Goal: Task Accomplishment & Management: Manage account settings

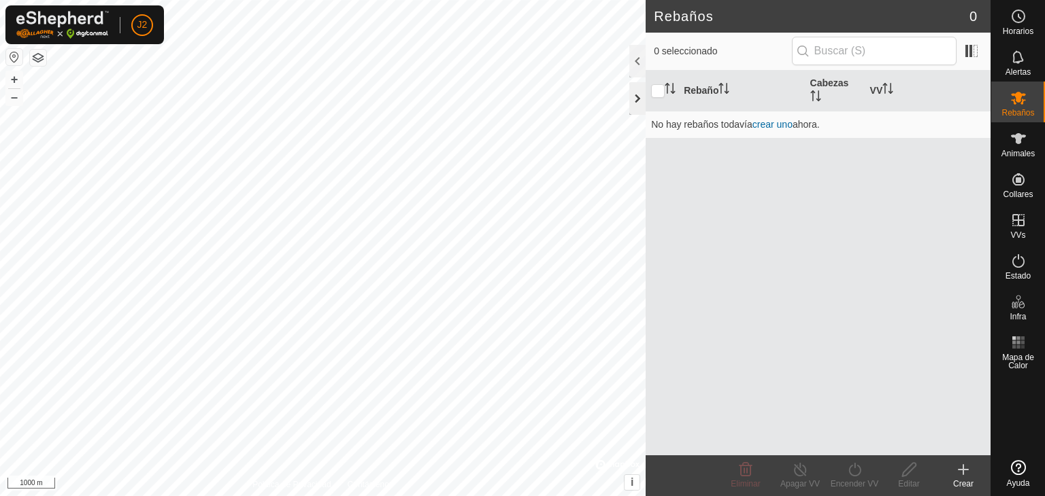
click at [641, 95] on div at bounding box center [637, 98] width 16 height 33
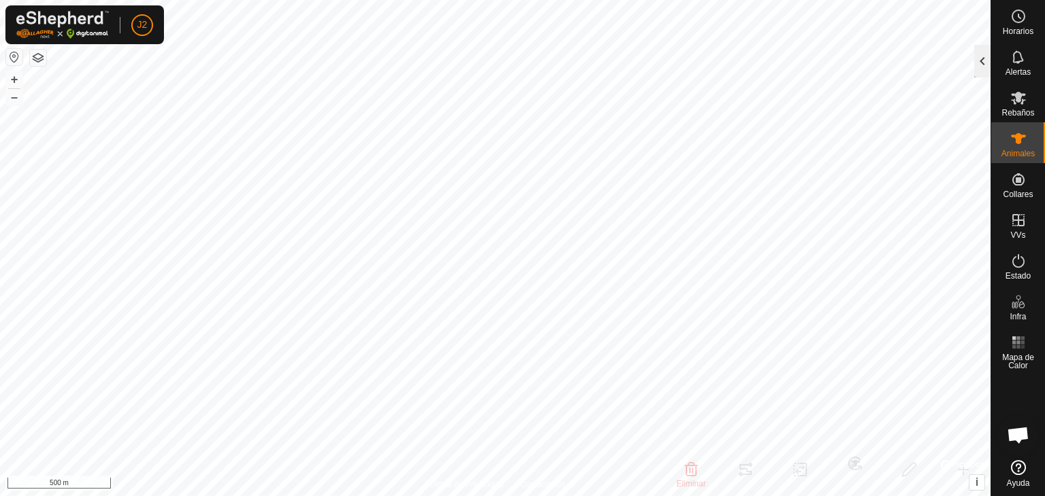
click at [985, 65] on div at bounding box center [982, 61] width 16 height 33
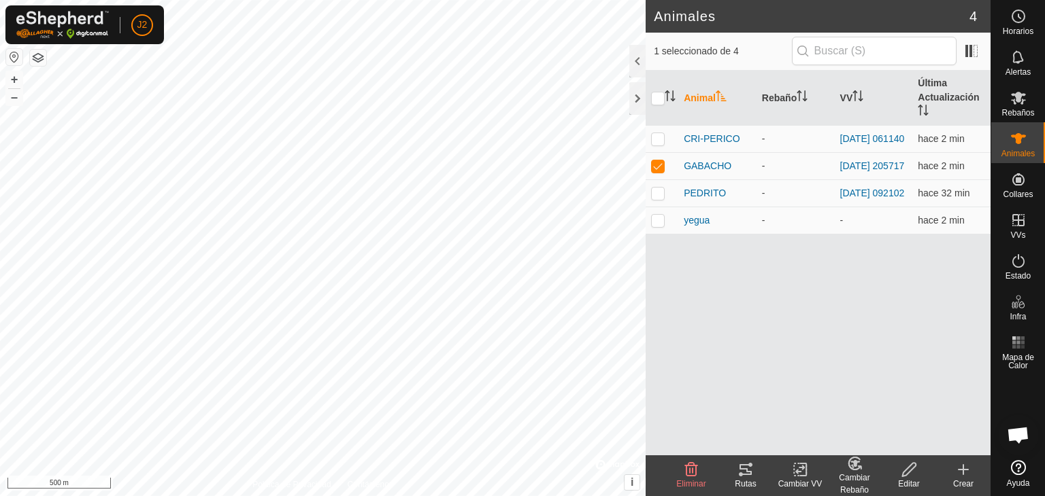
click at [750, 472] on icon at bounding box center [745, 469] width 12 height 11
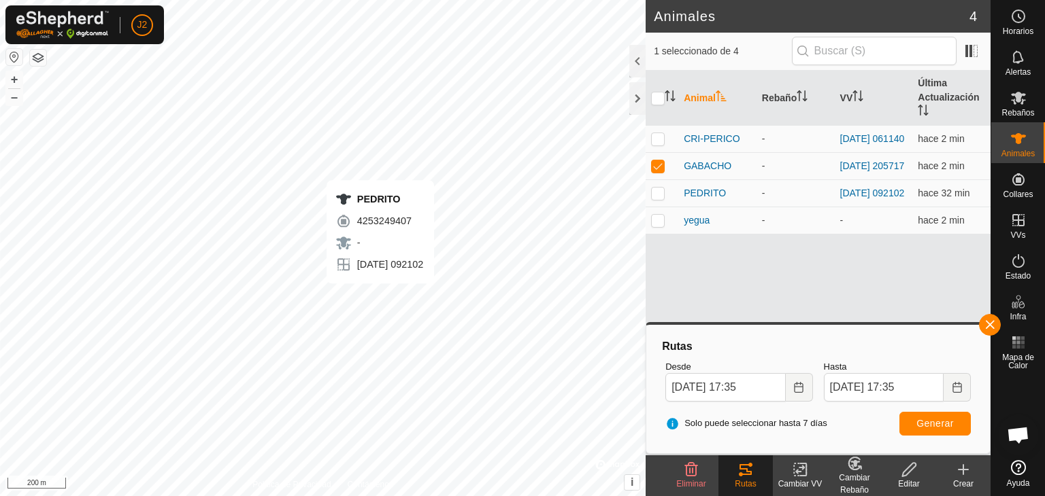
checkbox input "false"
checkbox input "true"
click at [941, 428] on span "Generar" at bounding box center [934, 423] width 37 height 11
click at [636, 99] on div at bounding box center [637, 98] width 16 height 33
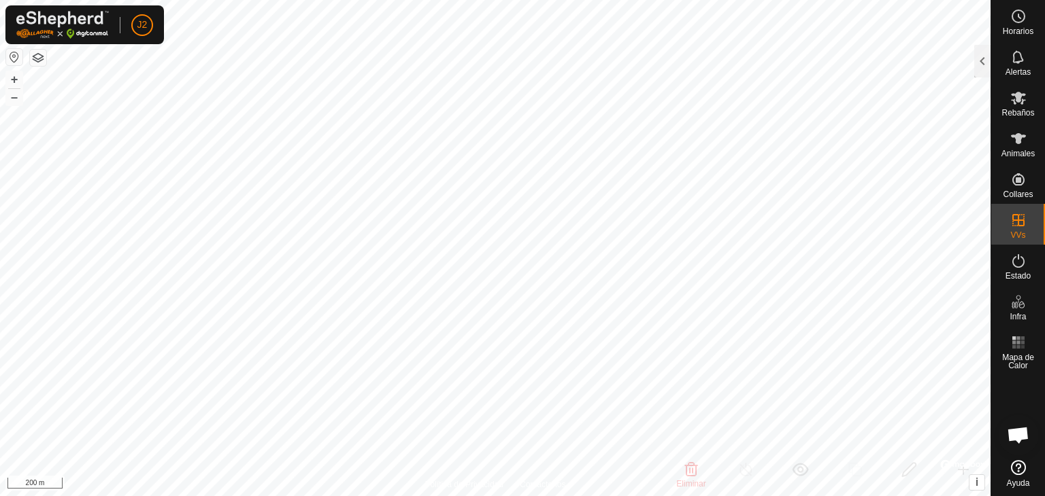
checkbox input "true"
checkbox input "false"
checkbox input "true"
checkbox input "false"
click at [979, 61] on div at bounding box center [982, 61] width 16 height 33
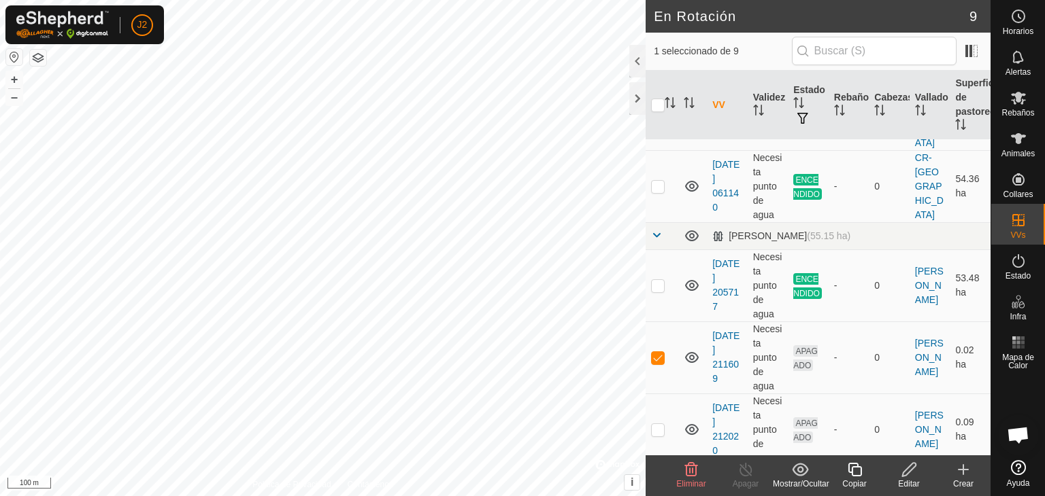
scroll to position [204, 0]
click at [655, 350] on p-checkbox at bounding box center [658, 355] width 14 height 11
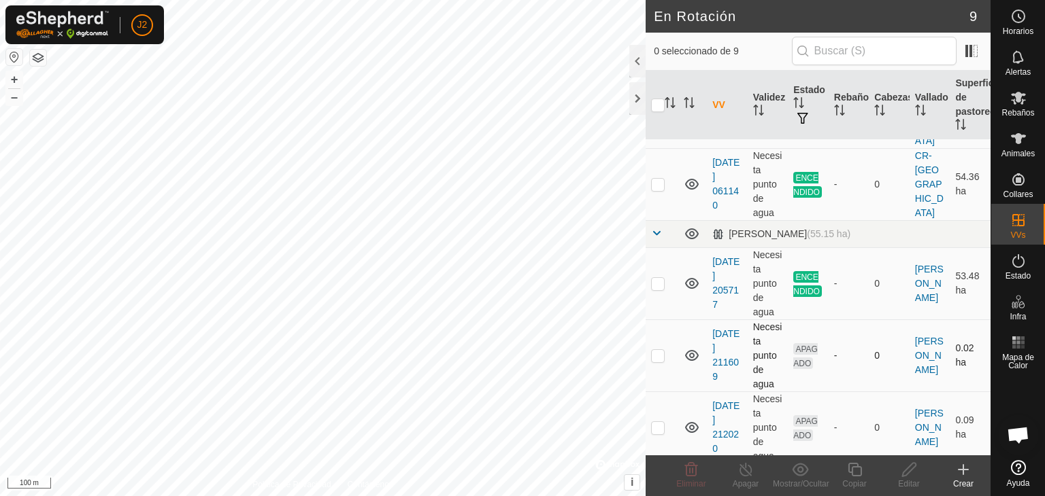
click at [658, 350] on p-checkbox at bounding box center [658, 355] width 14 height 11
click at [688, 475] on icon at bounding box center [691, 470] width 13 height 14
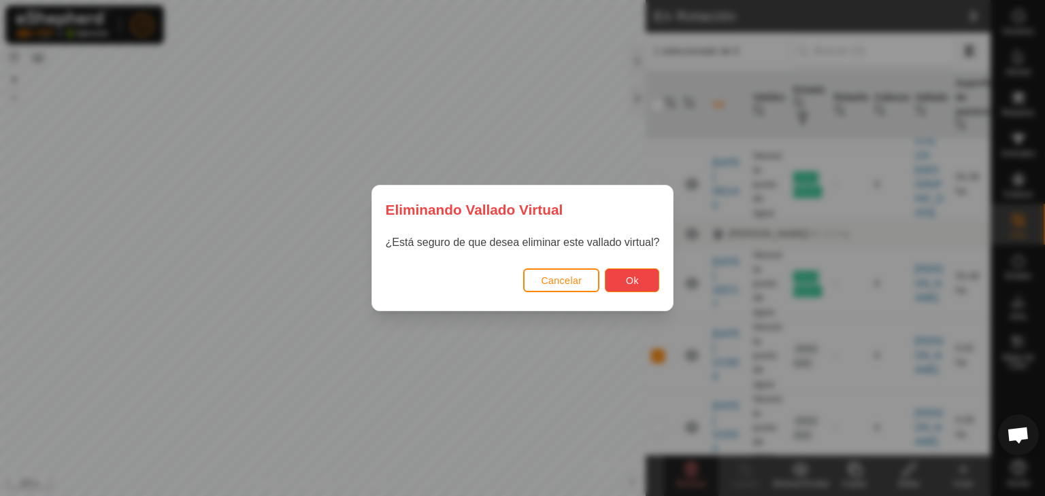
click at [628, 286] on button "Ok" at bounding box center [632, 281] width 54 height 24
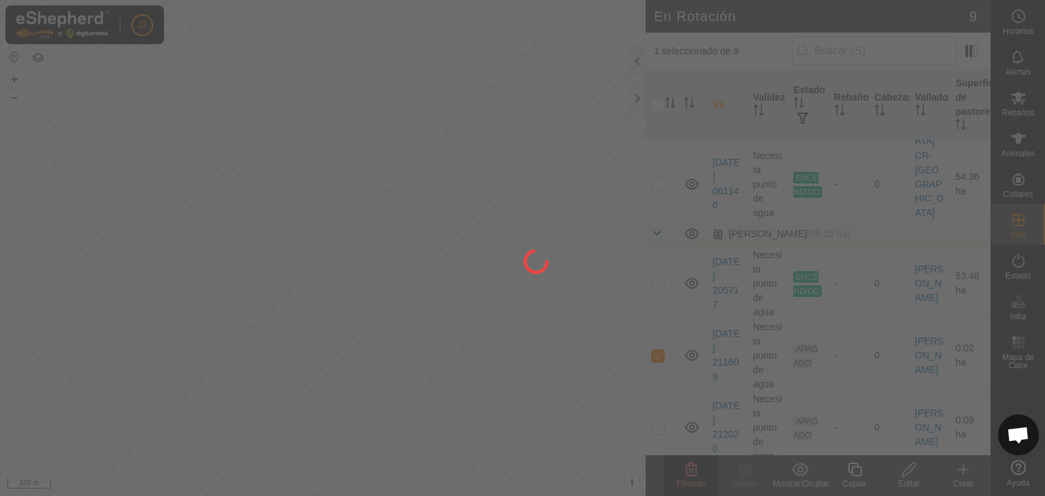
checkbox input "false"
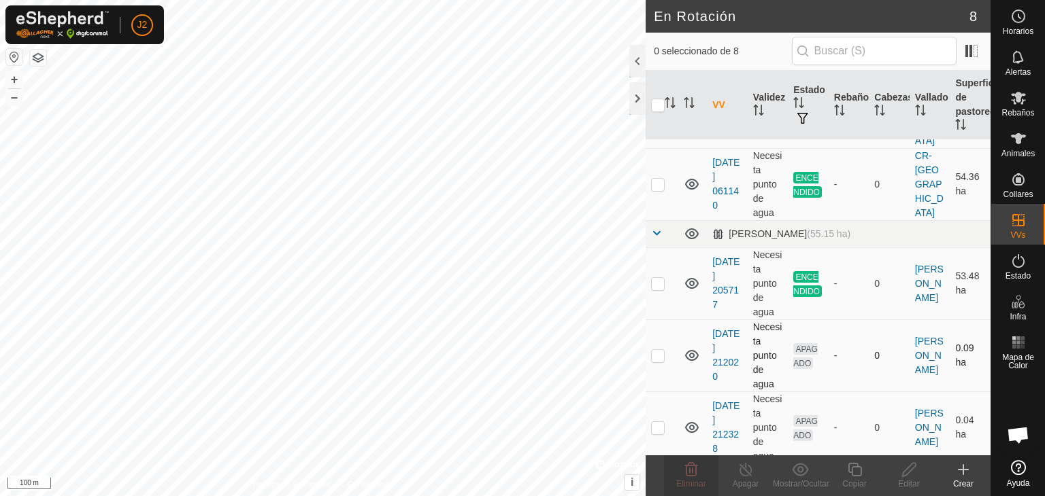
click at [662, 350] on p-checkbox at bounding box center [658, 355] width 14 height 11
checkbox input "true"
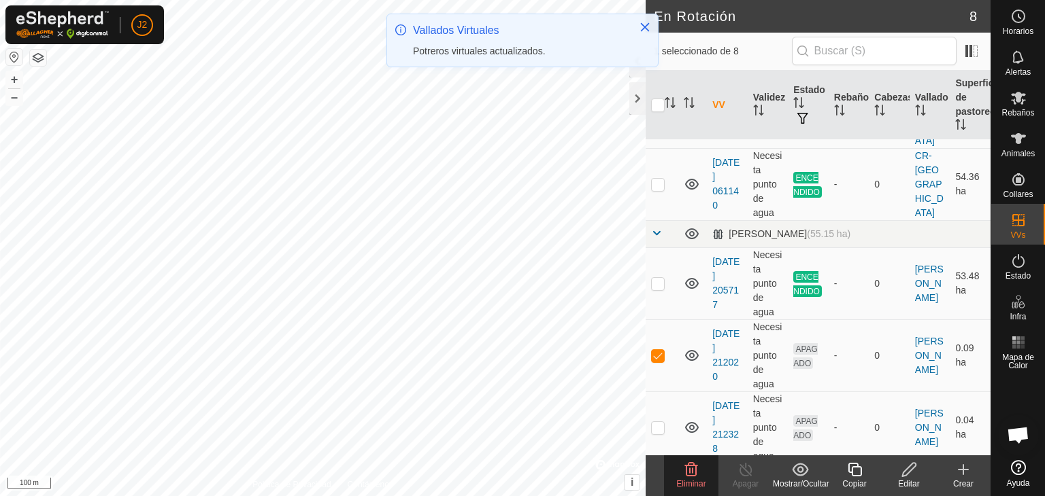
click at [692, 474] on icon at bounding box center [691, 470] width 16 height 16
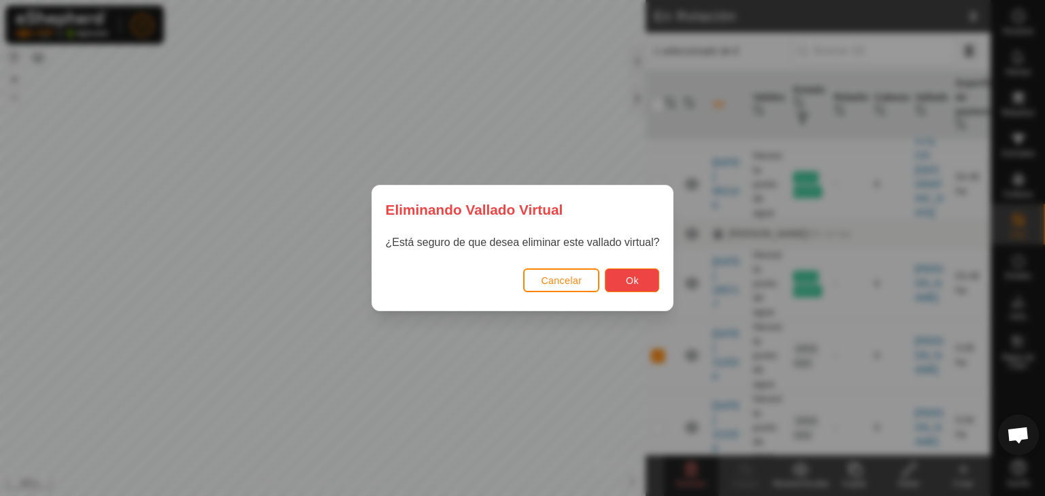
click at [629, 280] on span "Ok" at bounding box center [632, 280] width 13 height 11
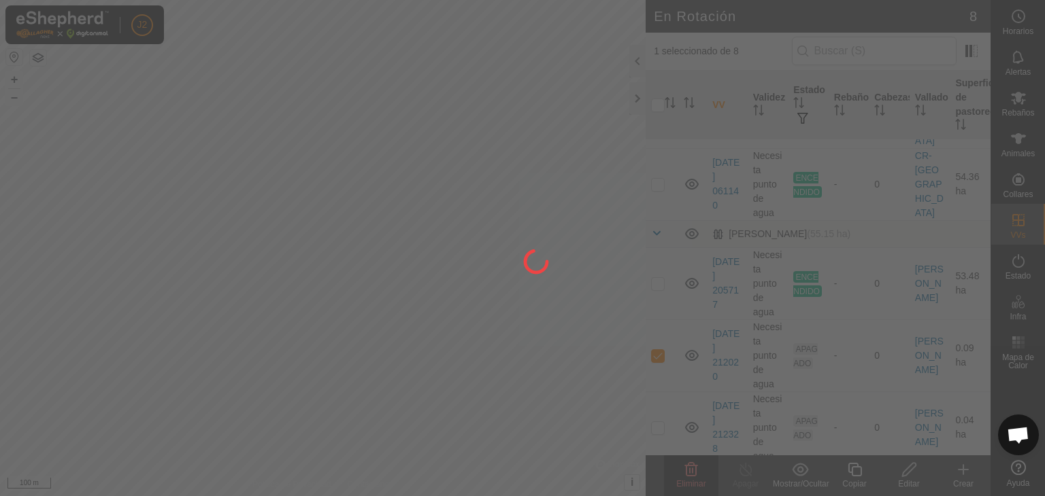
checkbox input "false"
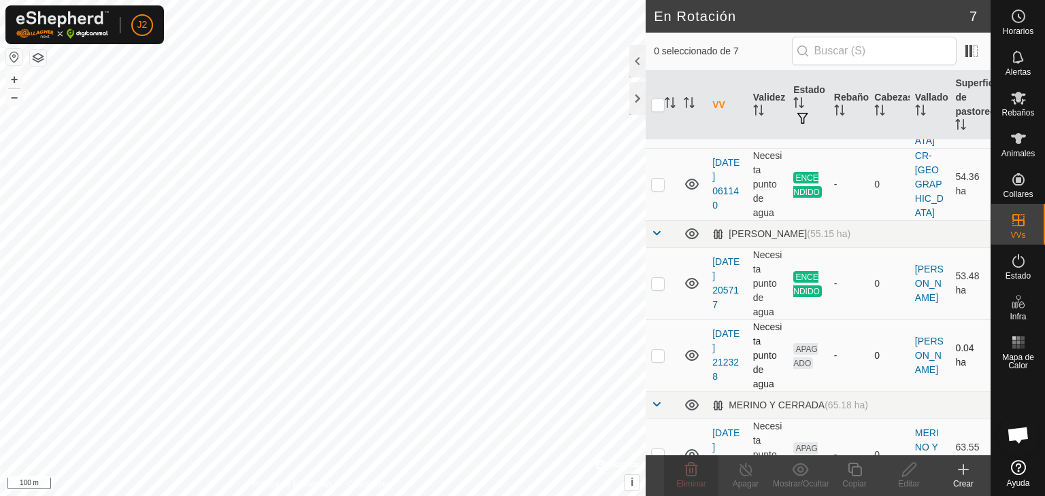
click at [661, 350] on p-checkbox at bounding box center [658, 355] width 14 height 11
click at [683, 473] on icon at bounding box center [691, 470] width 16 height 16
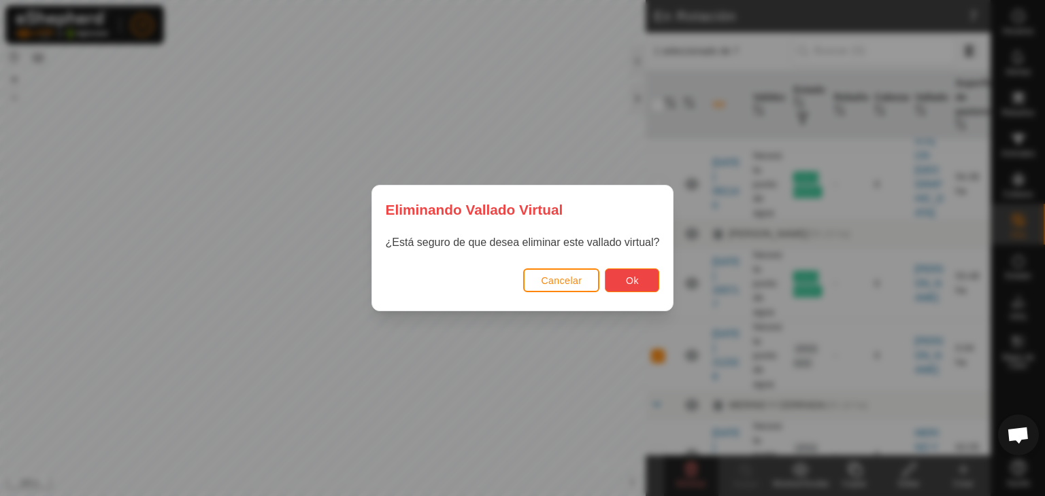
click at [645, 280] on button "Ok" at bounding box center [632, 281] width 54 height 24
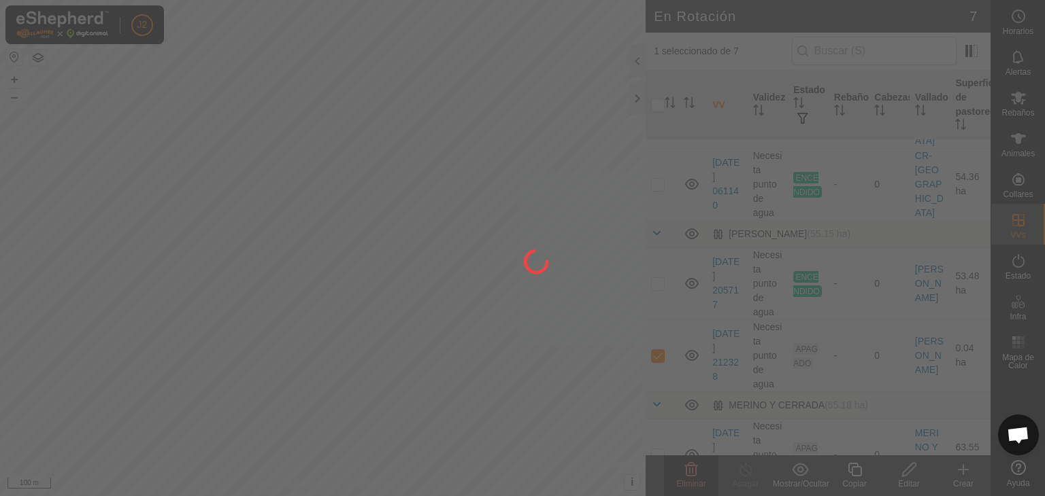
checkbox input "false"
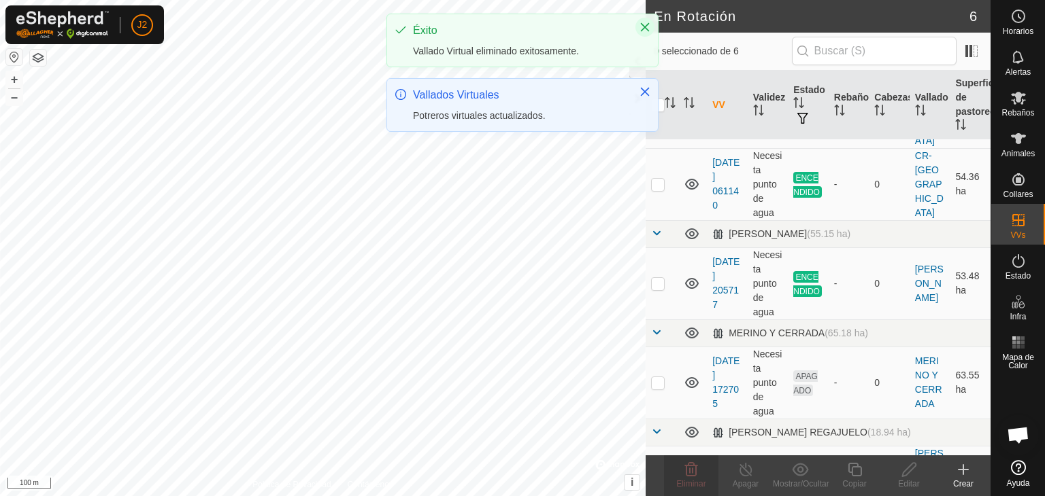
click at [645, 29] on icon "Close" at bounding box center [644, 27] width 11 height 11
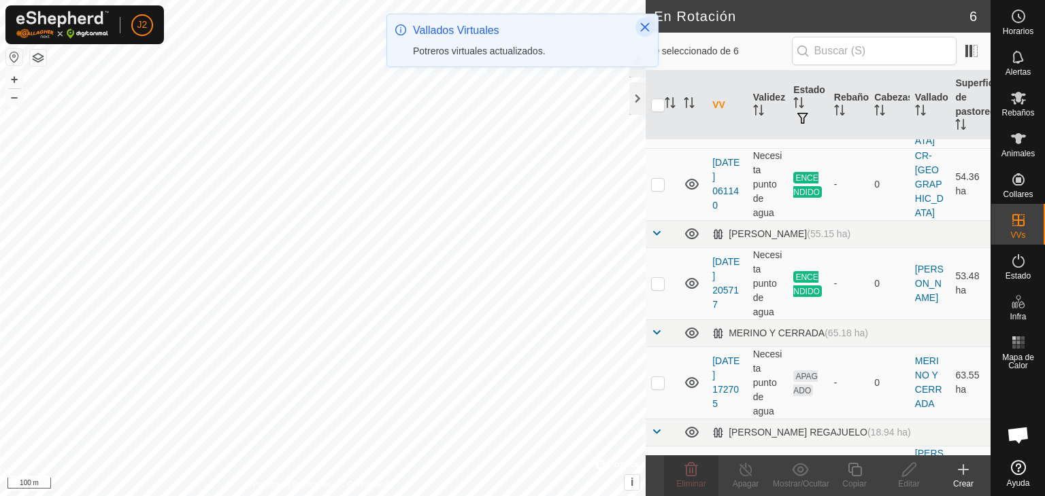
click at [650, 31] on icon "Close" at bounding box center [644, 27] width 11 height 11
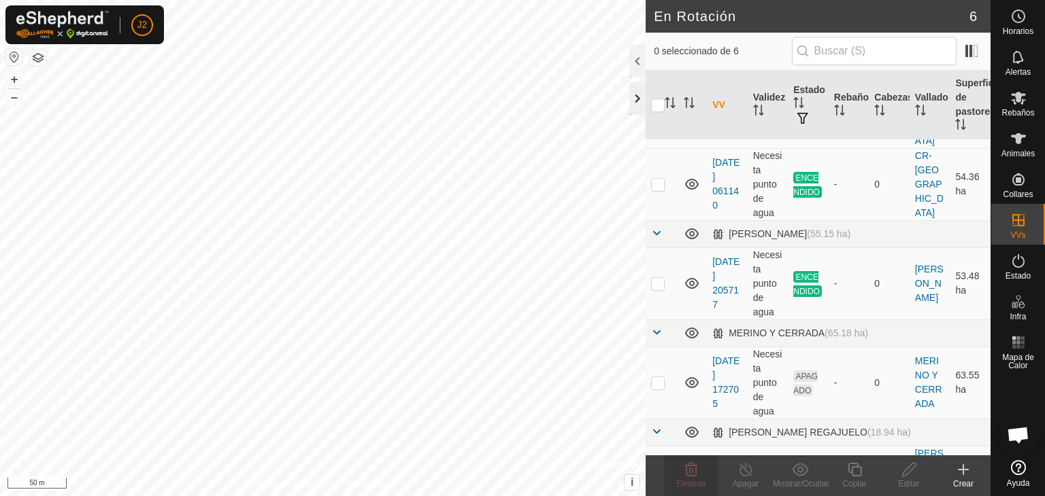
click at [643, 98] on div at bounding box center [637, 98] width 16 height 33
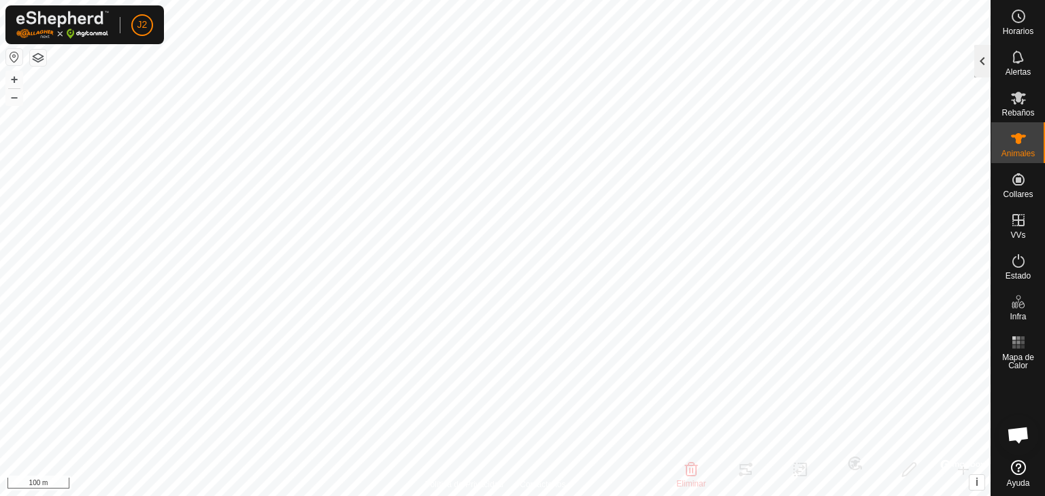
click at [982, 61] on div at bounding box center [982, 61] width 16 height 33
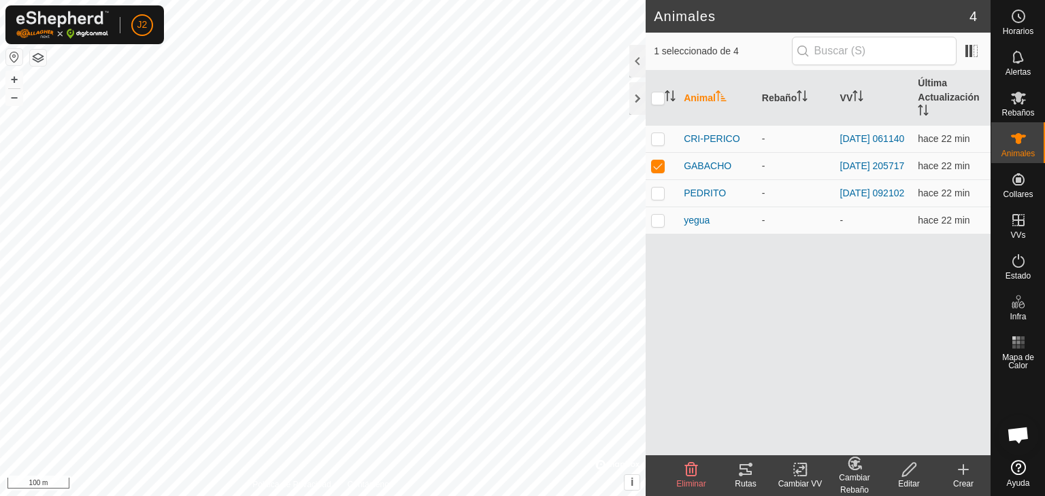
click at [743, 472] on icon at bounding box center [745, 470] width 16 height 16
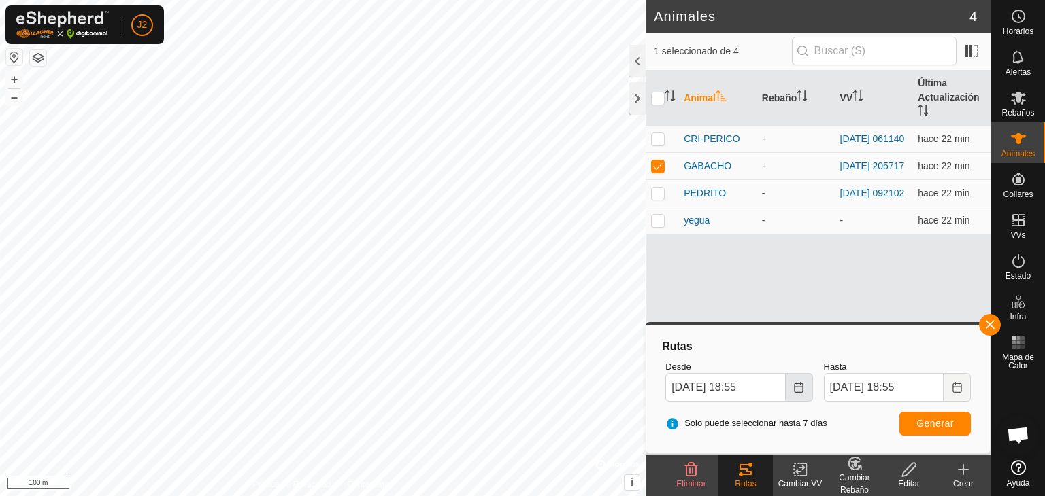
click at [800, 390] on icon "Choose Date" at bounding box center [798, 387] width 11 height 11
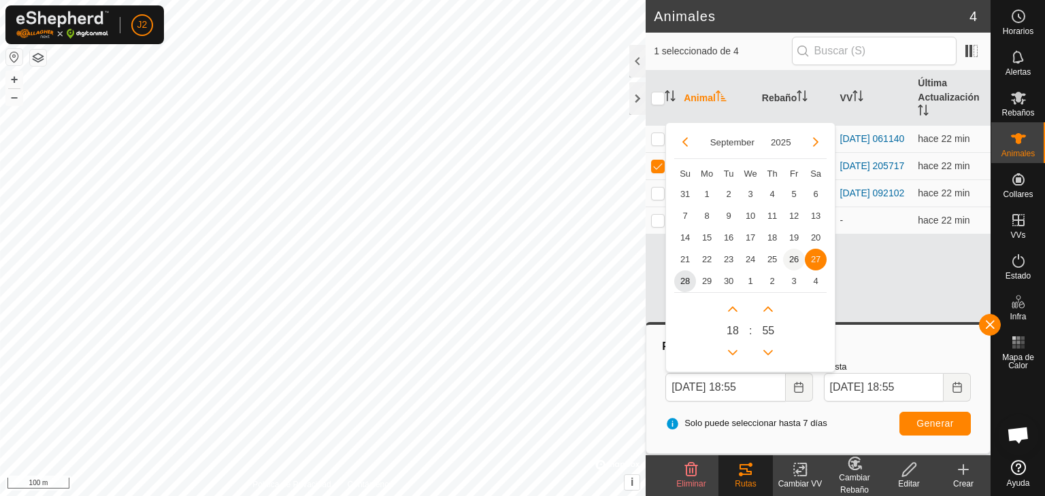
click at [794, 261] on span "26" at bounding box center [794, 260] width 22 height 22
type input "[DATE] 18:55"
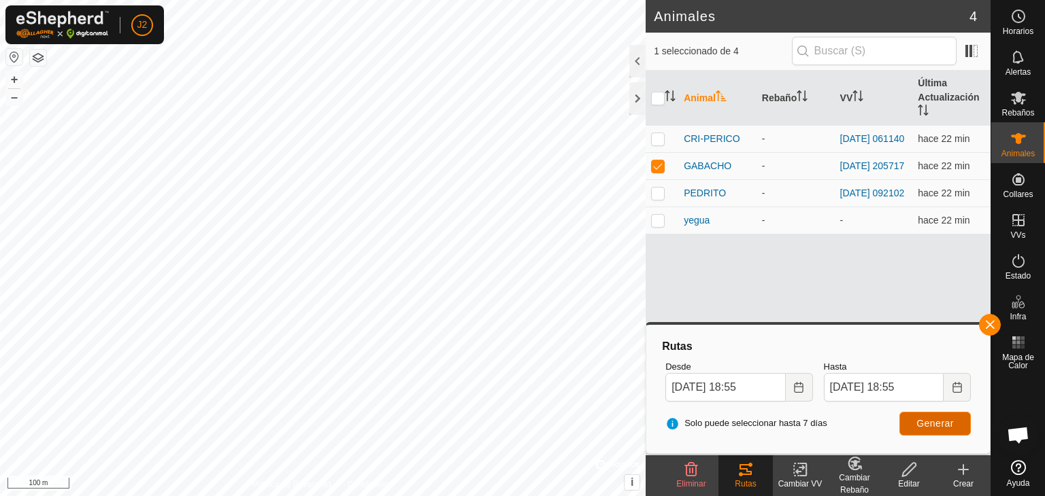
click at [948, 428] on span "Generar" at bounding box center [934, 423] width 37 height 11
click at [696, 167] on span "GABACHO" at bounding box center [707, 166] width 48 height 14
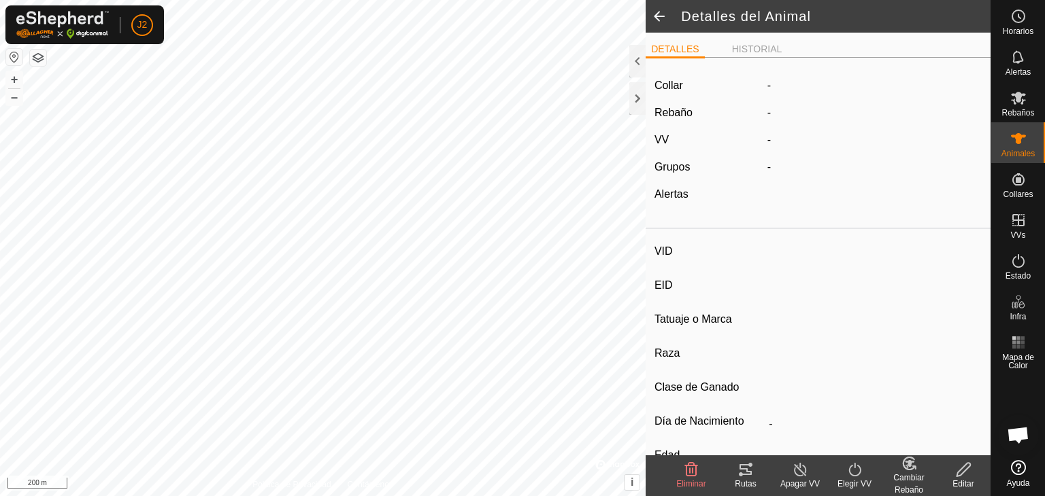
type input "GABACHO"
type input "-"
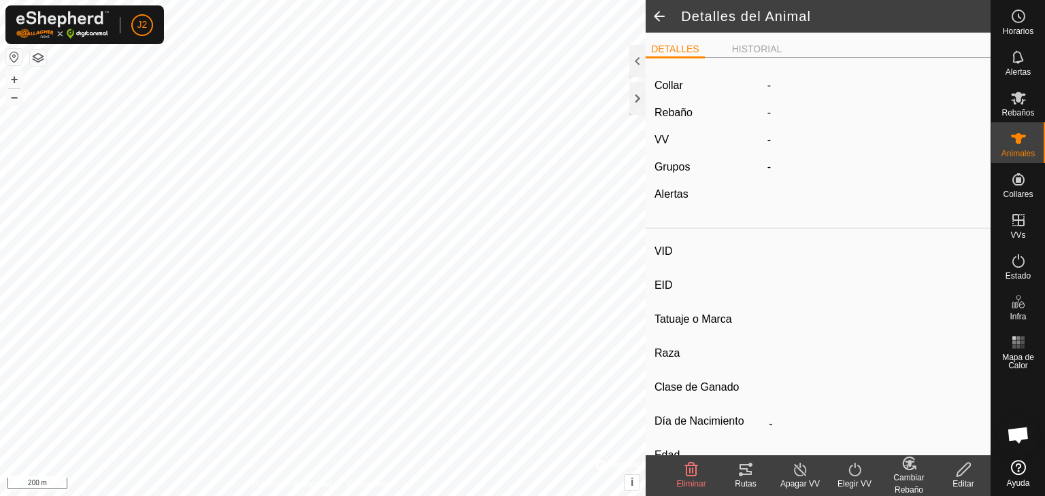
type input "0 kg"
type input "-"
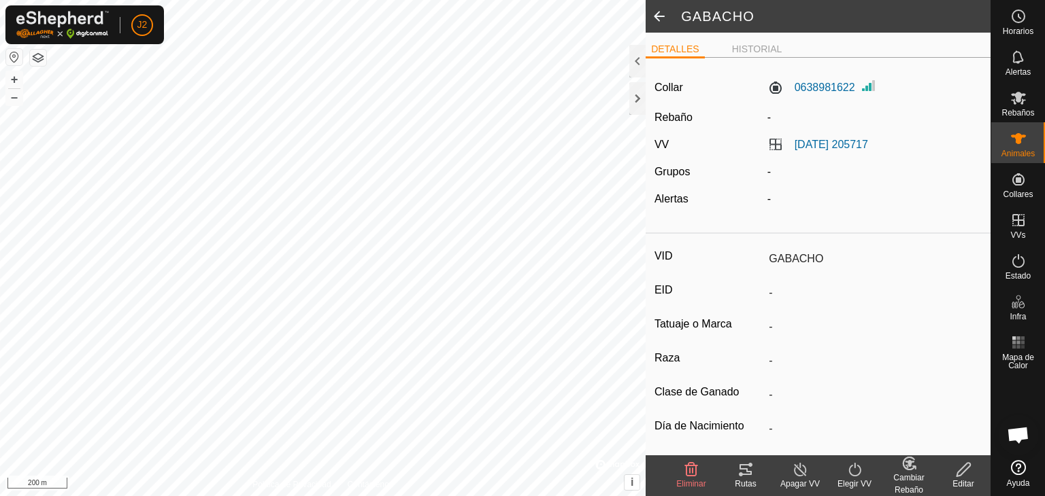
click at [851, 473] on icon at bounding box center [854, 470] width 17 height 16
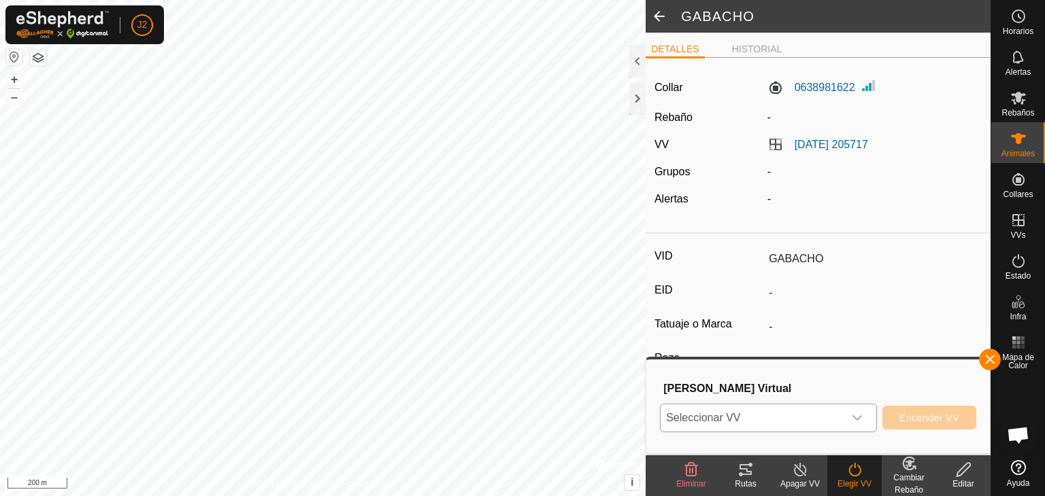
click at [821, 412] on span "Seleccionar VV" at bounding box center [751, 418] width 183 height 27
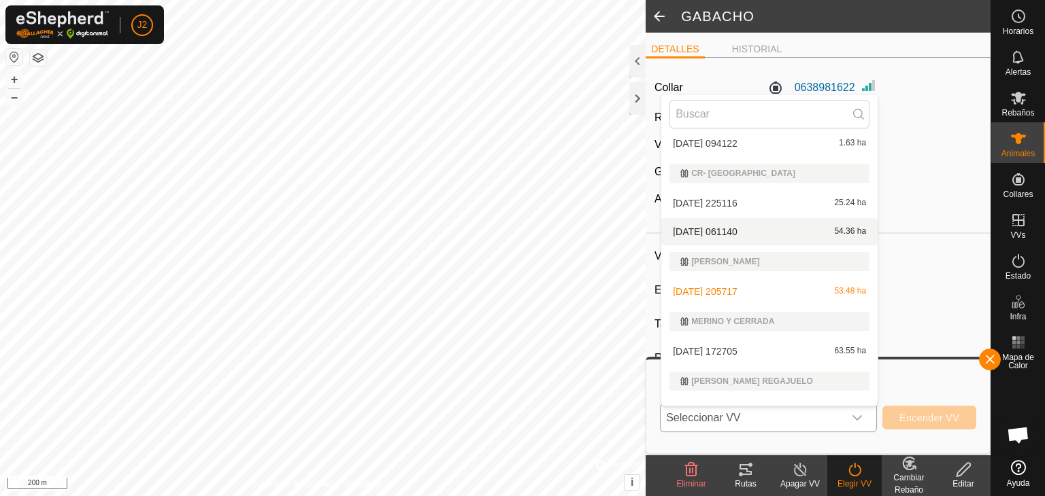
scroll to position [54, 0]
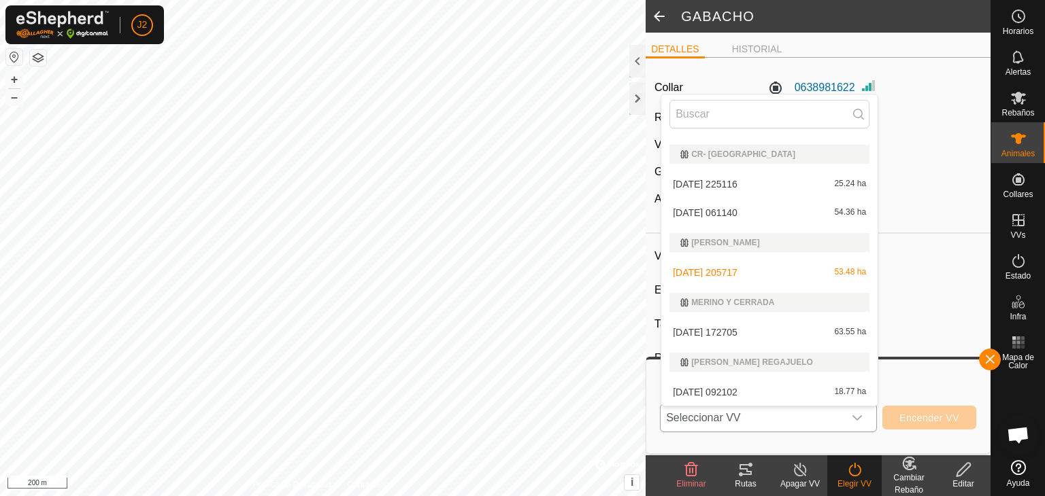
click at [710, 272] on li "[DATE] 205717 53.48 ha" at bounding box center [769, 272] width 216 height 27
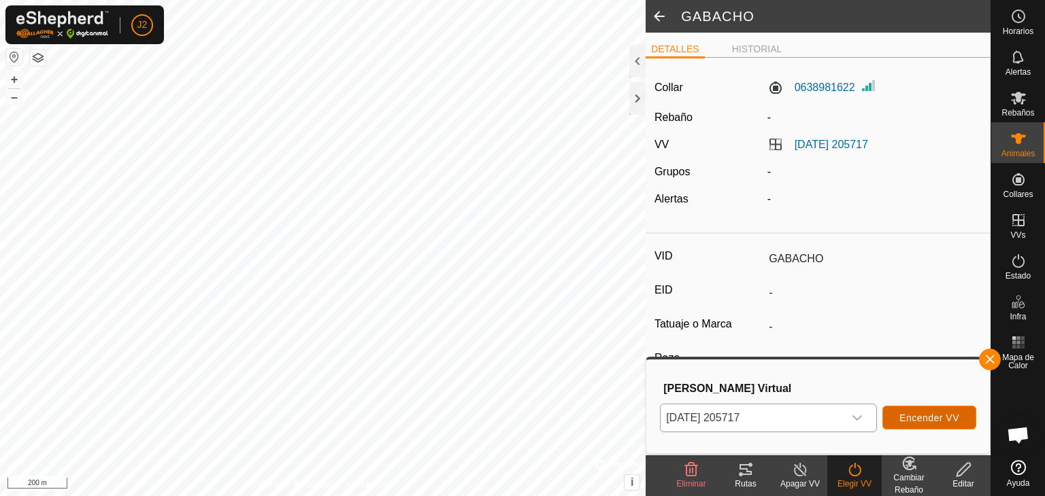
click at [934, 428] on button "Encender VV" at bounding box center [929, 418] width 94 height 24
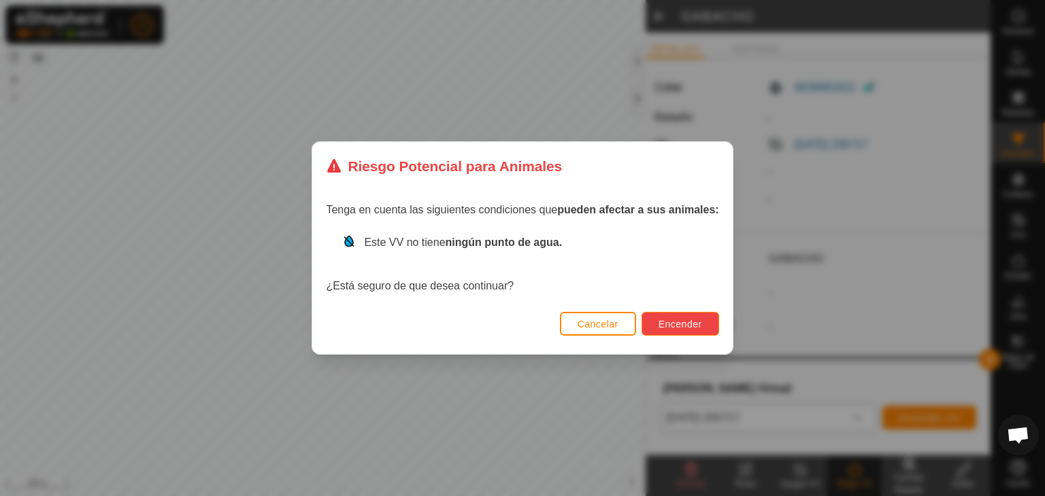
click at [677, 320] on span "Encender" at bounding box center [680, 324] width 44 height 11
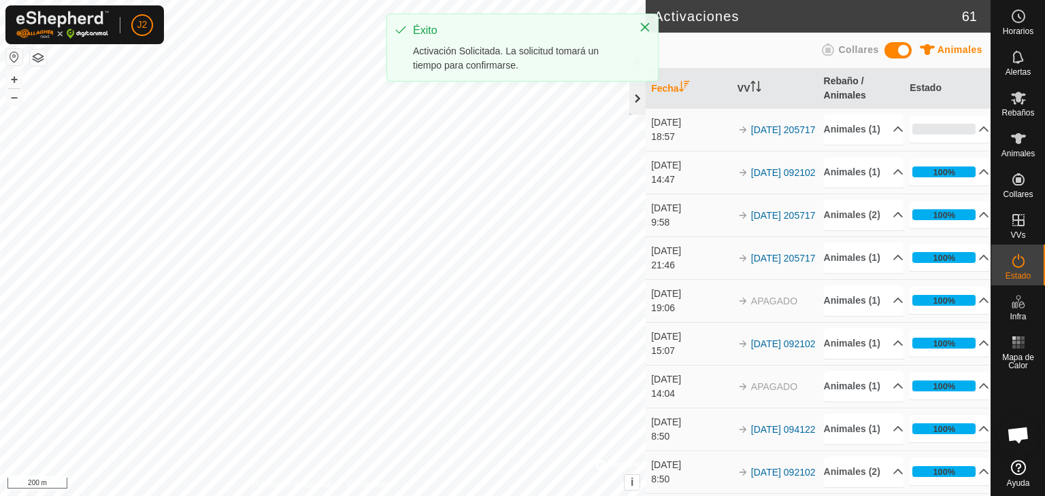
click at [639, 101] on div at bounding box center [637, 98] width 16 height 33
